Goal: Answer question/provide support

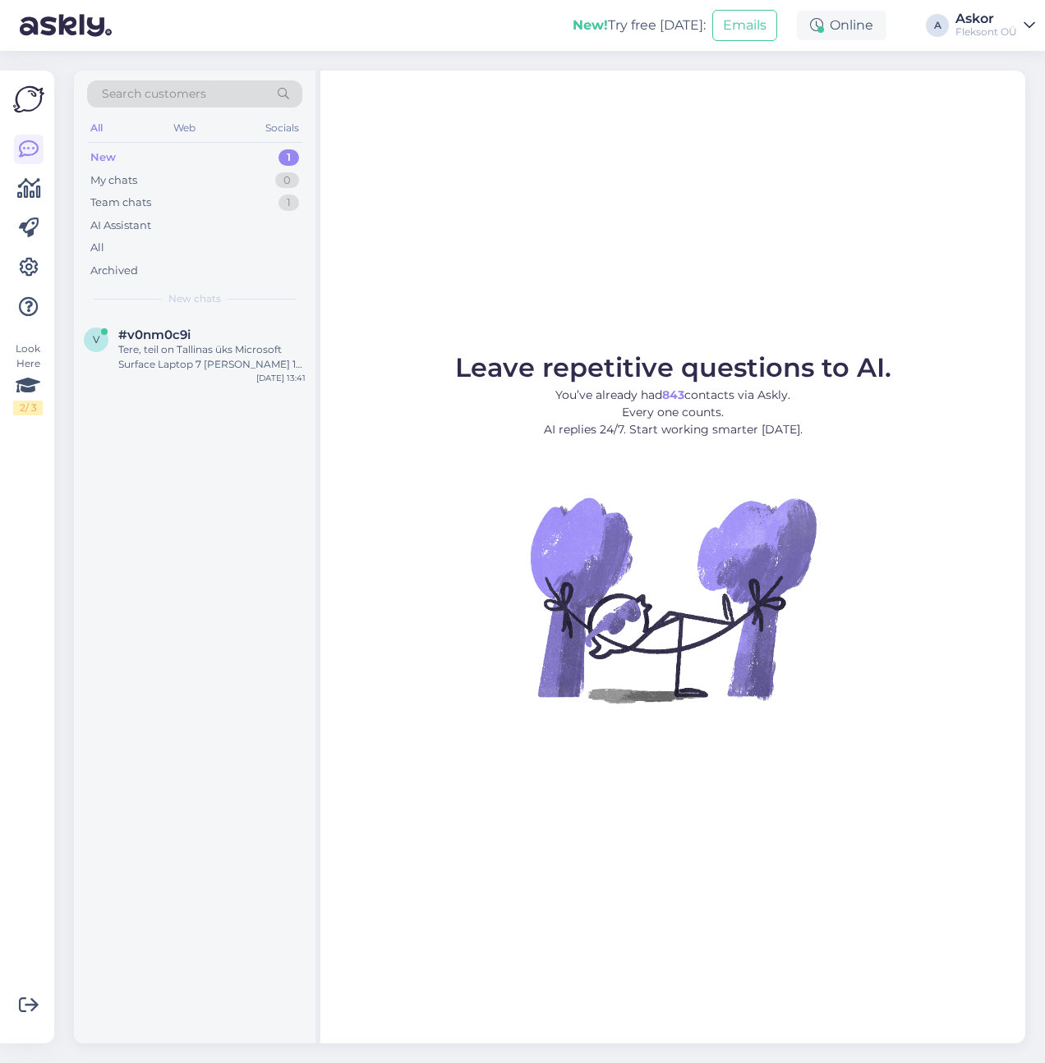
drag, startPoint x: 140, startPoint y: 338, endPoint x: 285, endPoint y: 412, distance: 163.1
click at [140, 338] on span "#v0nm0c9i" at bounding box center [154, 335] width 72 height 15
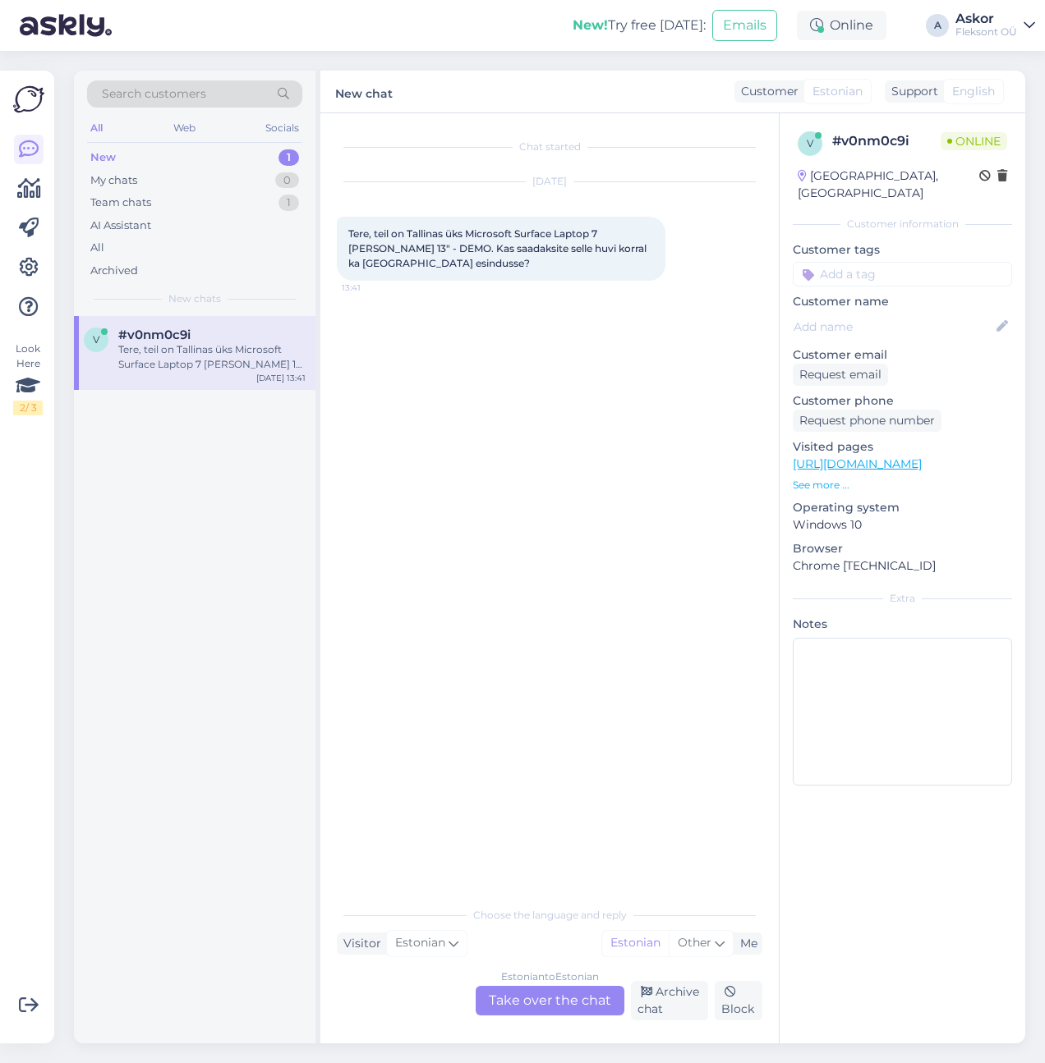
click at [218, 548] on div "v #v0nm0c9i Tere, teil on Tallinas üks Microsoft Surface Laptop 7 [PERSON_NAME]…" at bounding box center [194, 680] width 241 height 728
click at [821, 478] on p "See more ..." at bounding box center [901, 485] width 219 height 15
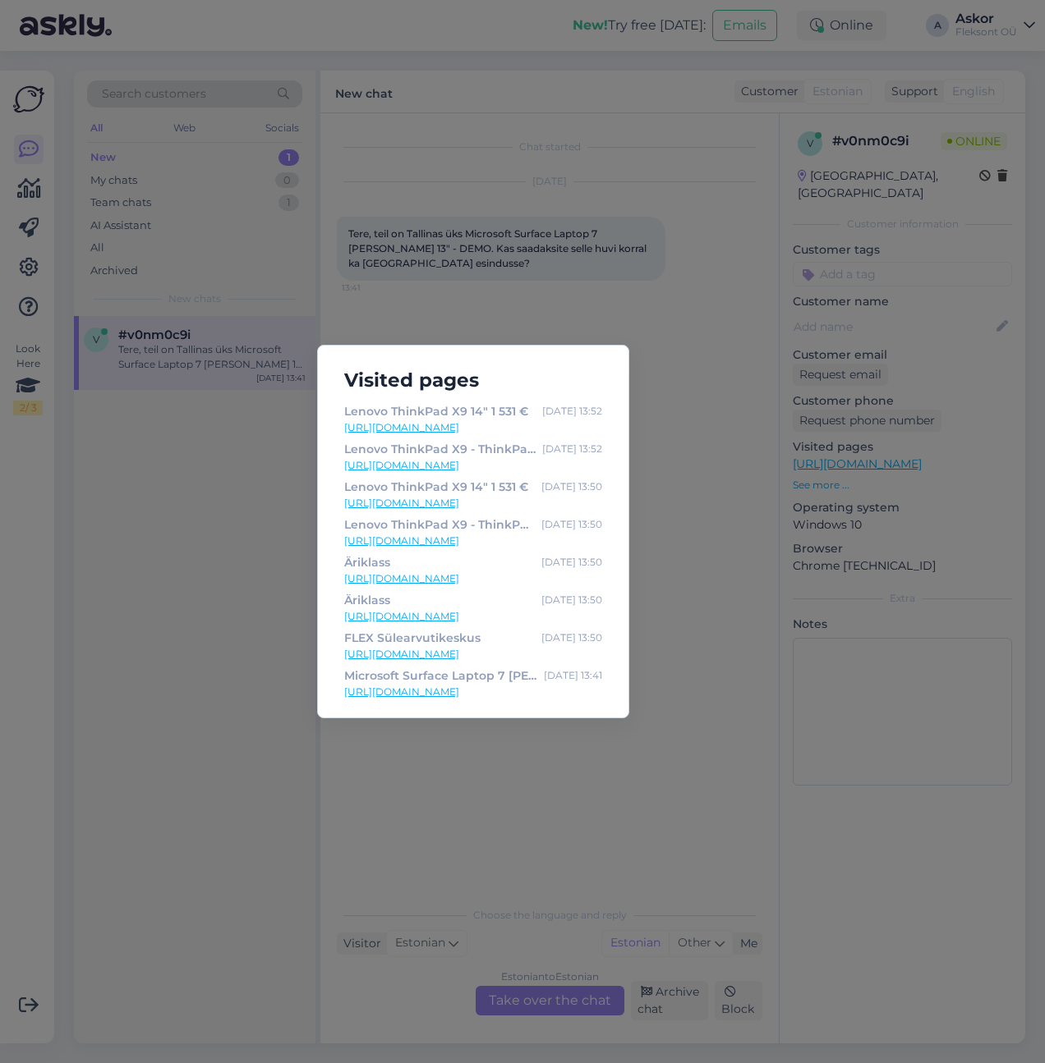
click at [555, 692] on link "[URL][DOMAIN_NAME]" at bounding box center [473, 692] width 258 height 15
click at [762, 569] on div "Visited pages Lenovo ThinkPad X9 14" 1 531 € [DATE] 13:52 [URL][DOMAIN_NAME] Le…" at bounding box center [522, 531] width 1045 height 1063
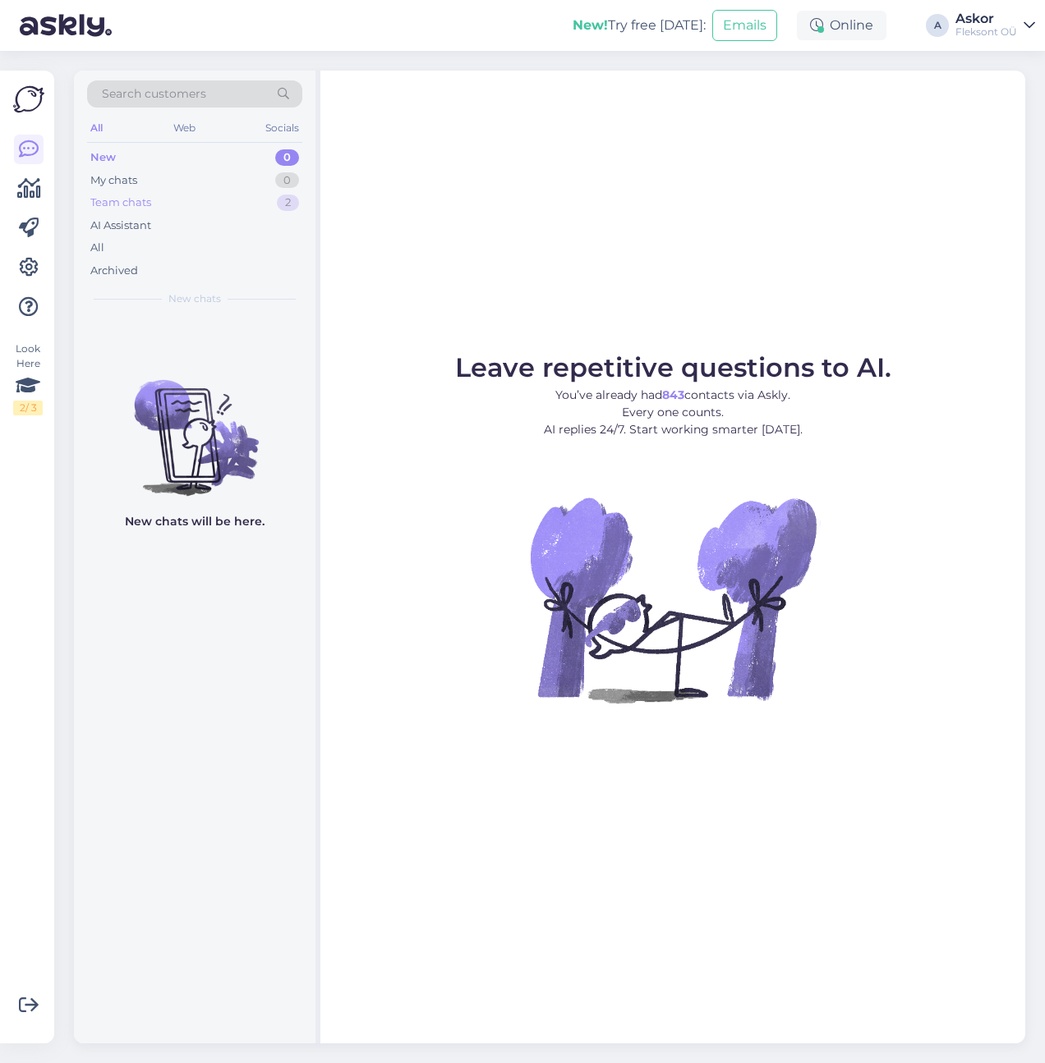
click at [160, 205] on div "Team chats 2" at bounding box center [194, 202] width 215 height 23
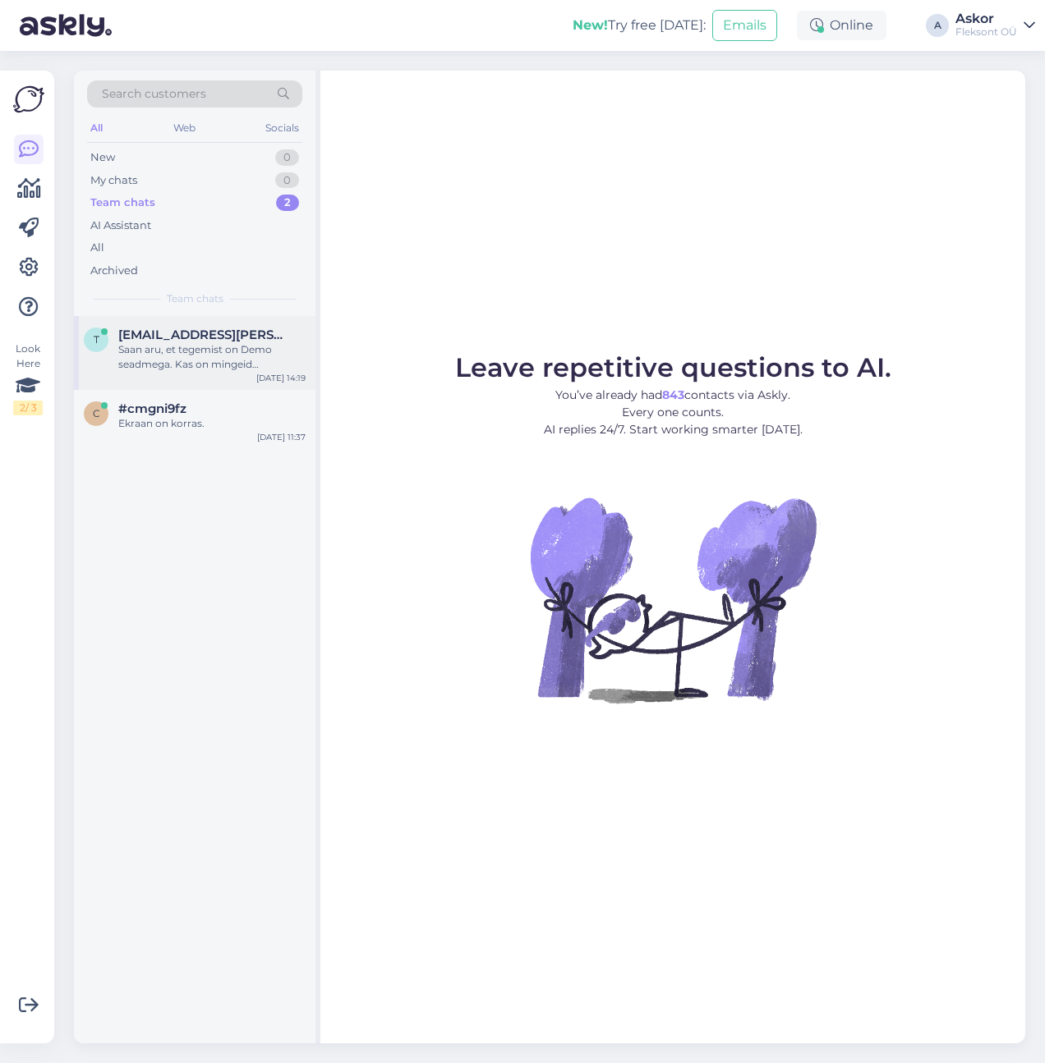
click at [169, 365] on div "Saan aru, et tegemist on Demo seadmega. Kas on mingeid kasutsujälgi, mida peaks…" at bounding box center [211, 357] width 187 height 30
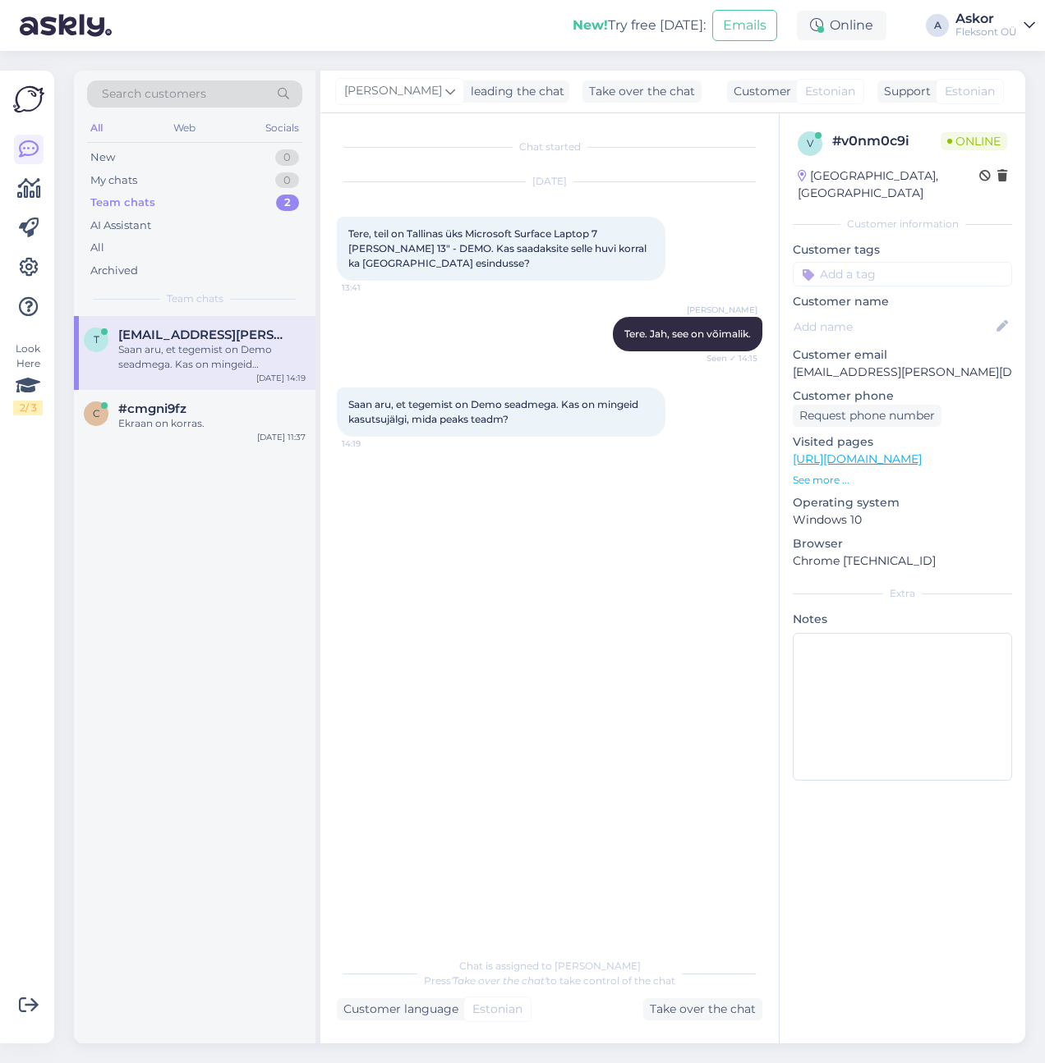
click at [516, 625] on div "Chat started Sep 30 2025 Tere, teil on Tallinas üks Microsoft Surface Laptop 7 …" at bounding box center [557, 532] width 440 height 805
click at [700, 1010] on div "Take over the chat" at bounding box center [702, 1010] width 119 height 22
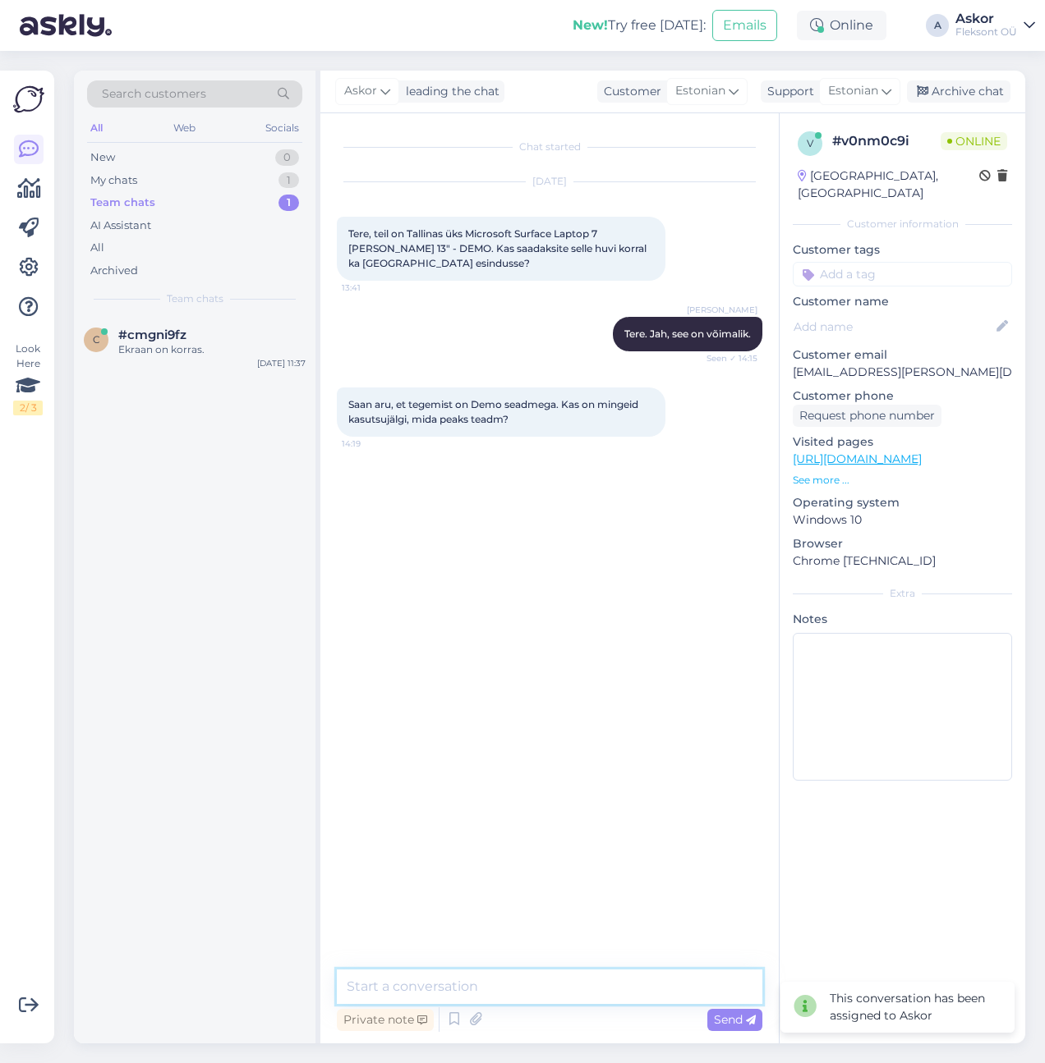
click at [486, 993] on textarea at bounding box center [549, 987] width 425 height 34
type textarea "Kasutusjäljed puuduvad ja arvuti näeb täiesti uus välja"
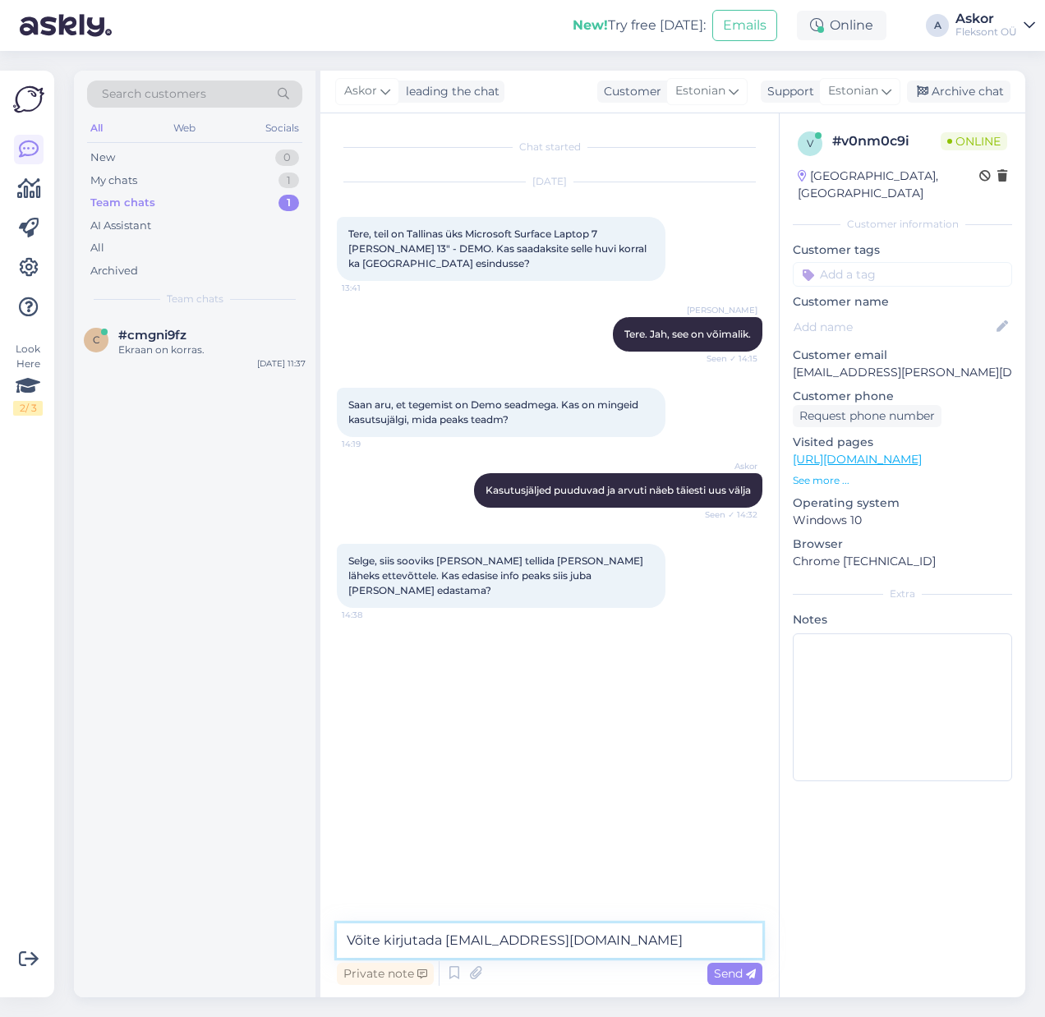
click at [354, 942] on textarea "Võite kirjutada askor@flex.ee" at bounding box center [549, 940] width 425 height 34
type textarea "jah, võite kirjutada askor@flex.ee"
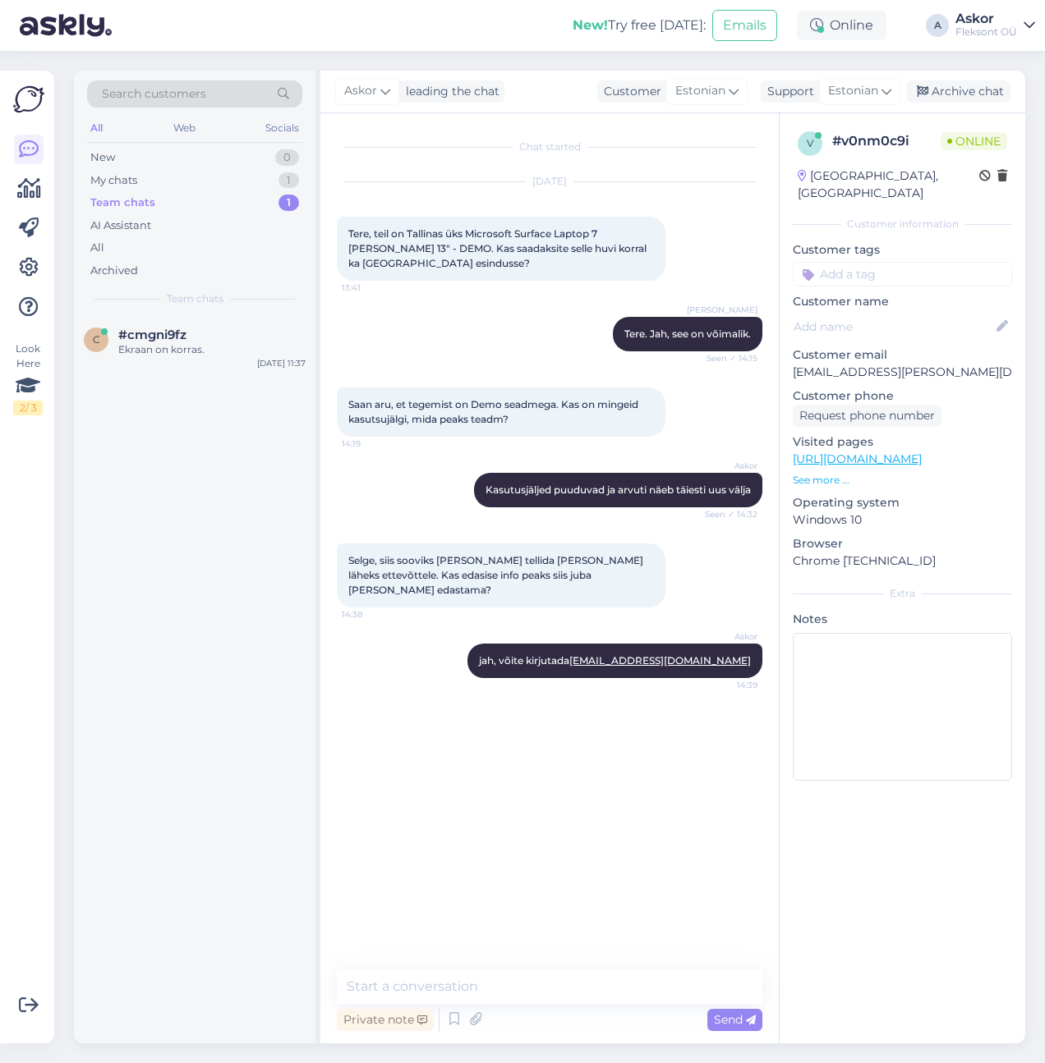
click at [823, 473] on p "See more ..." at bounding box center [901, 480] width 219 height 15
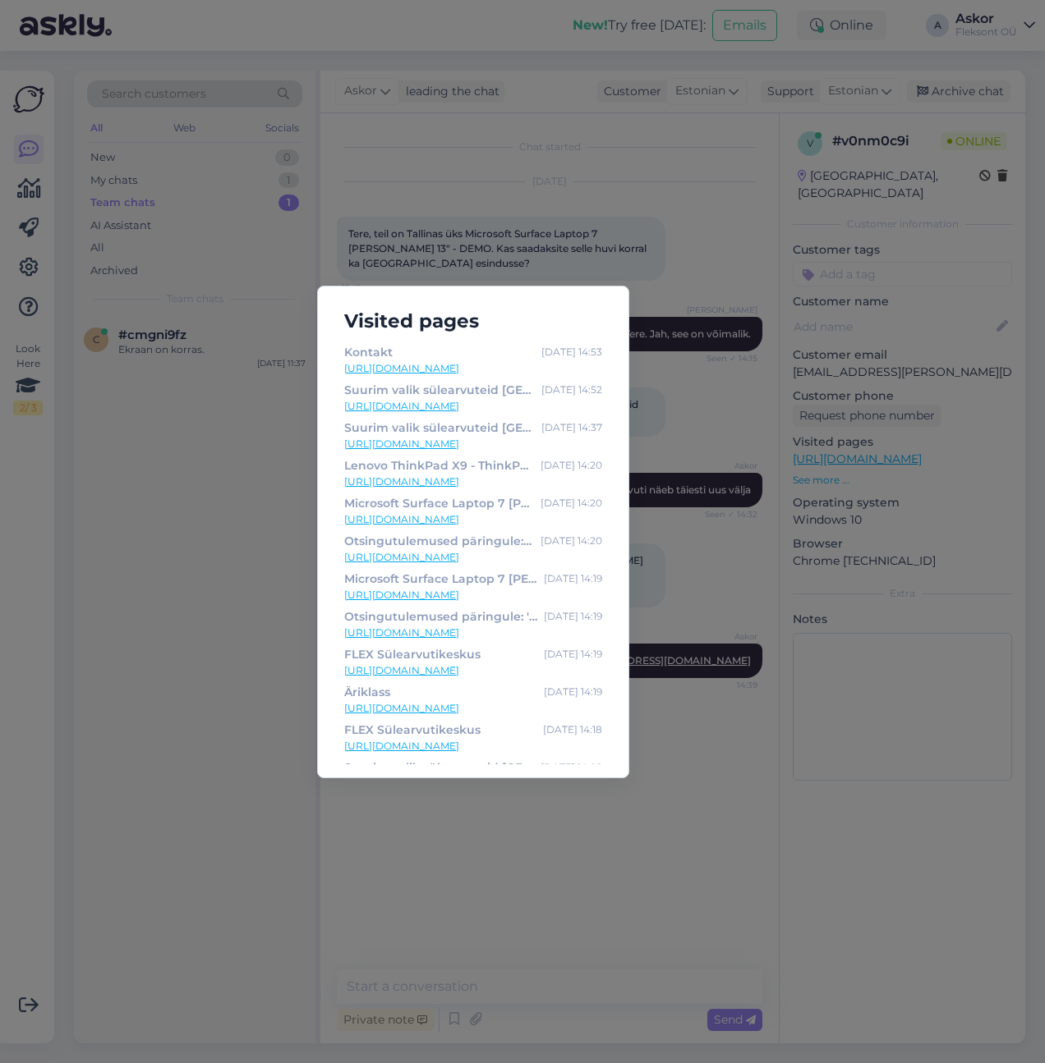
click at [670, 838] on div "Visited pages Kontakt Sep 30 14:53 https://flex.ee/kontakt Suurim valik sülearv…" at bounding box center [522, 531] width 1045 height 1063
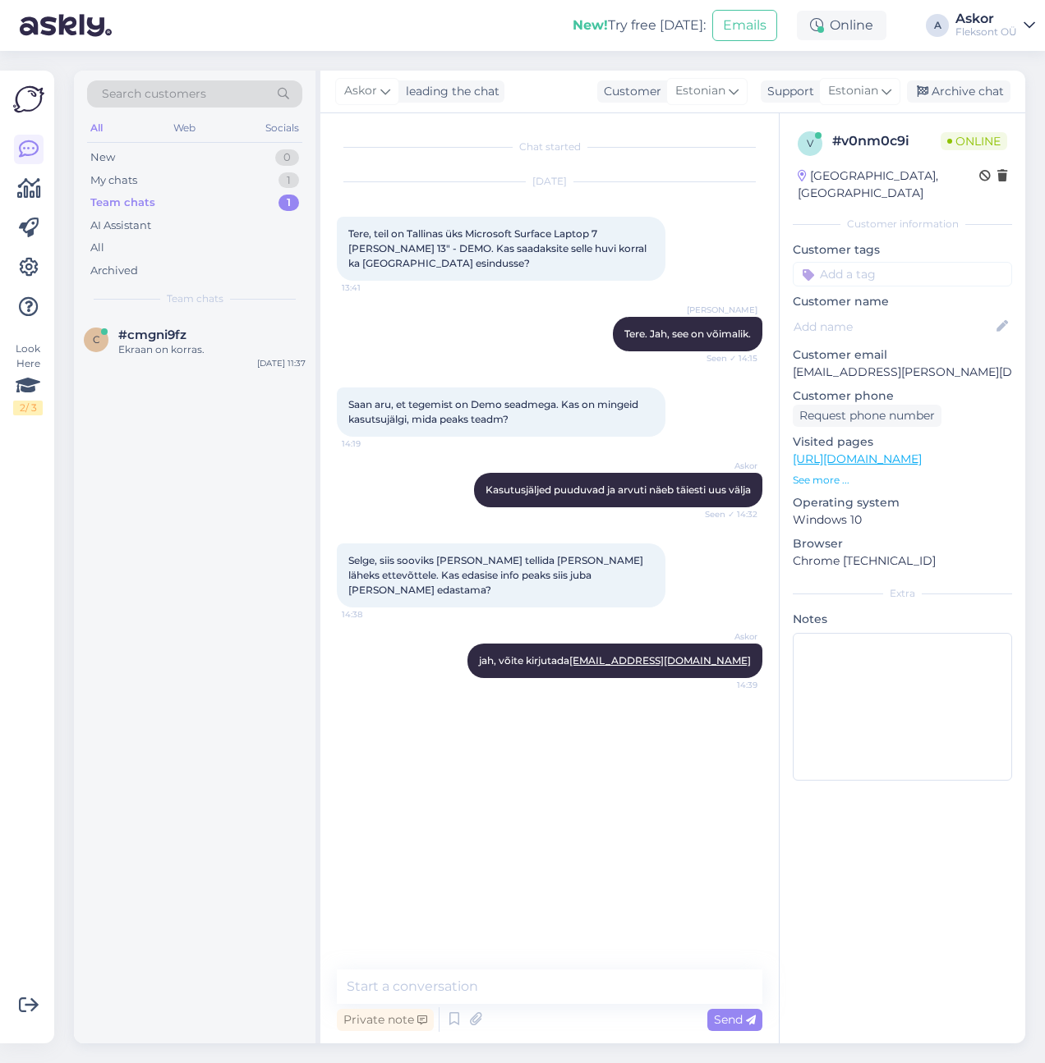
click at [517, 797] on div "Chat started Sep 30 2025 Tere, teil on Tallinas üks Microsoft Surface Laptop 7 …" at bounding box center [557, 542] width 440 height 825
